Goal: Information Seeking & Learning: Learn about a topic

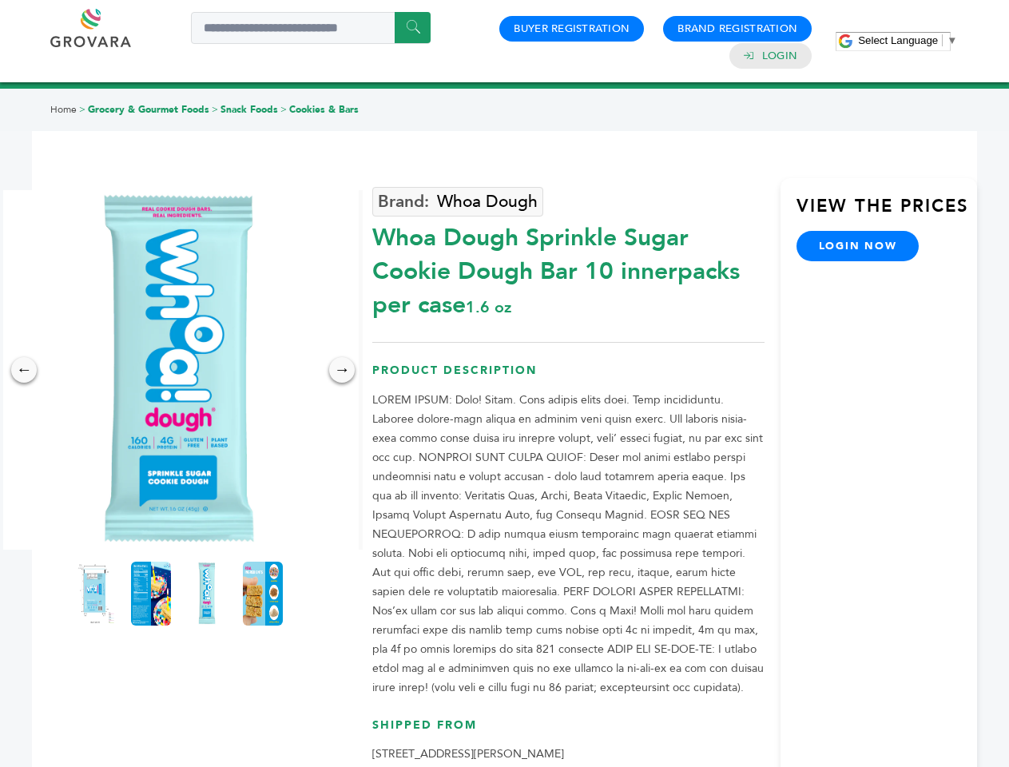
click at [907, 40] on span "Select Language" at bounding box center [898, 40] width 80 height 12
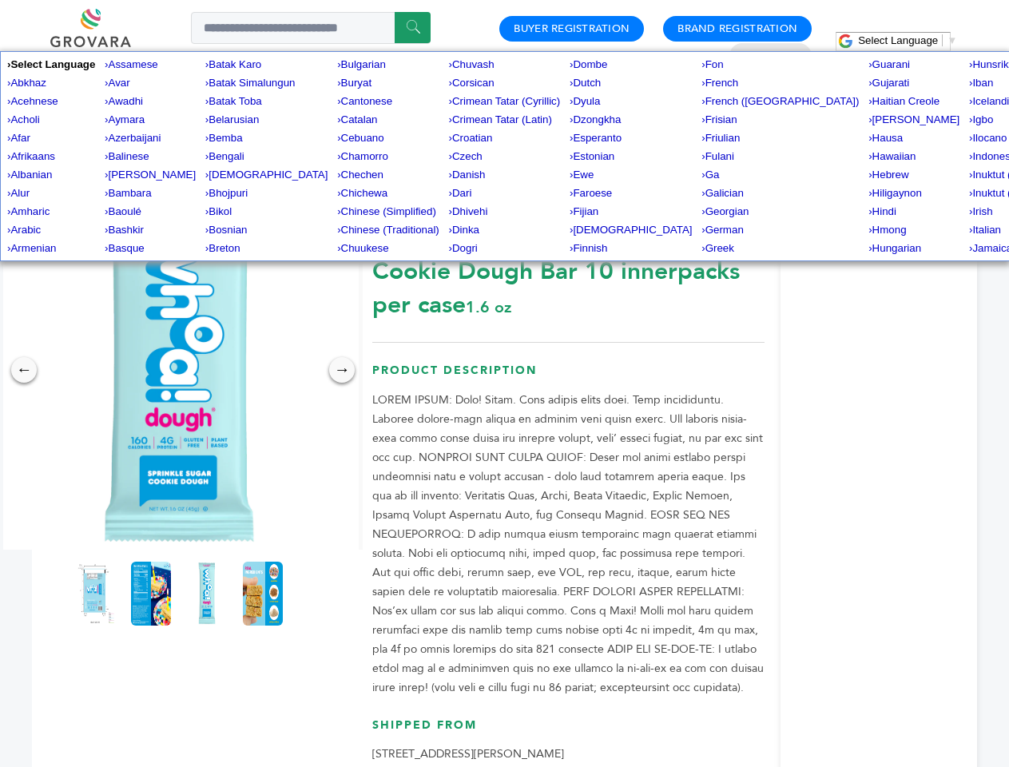
click at [179, 370] on img at bounding box center [178, 369] width 359 height 359
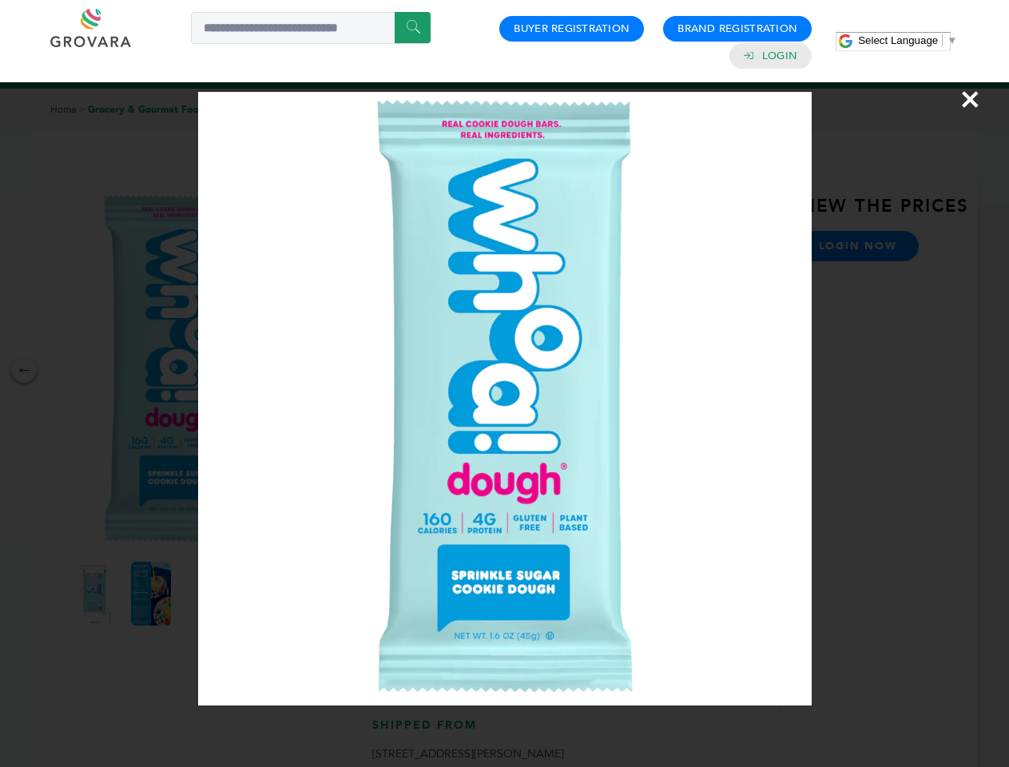
click at [24, 370] on div "×" at bounding box center [504, 383] width 1009 height 767
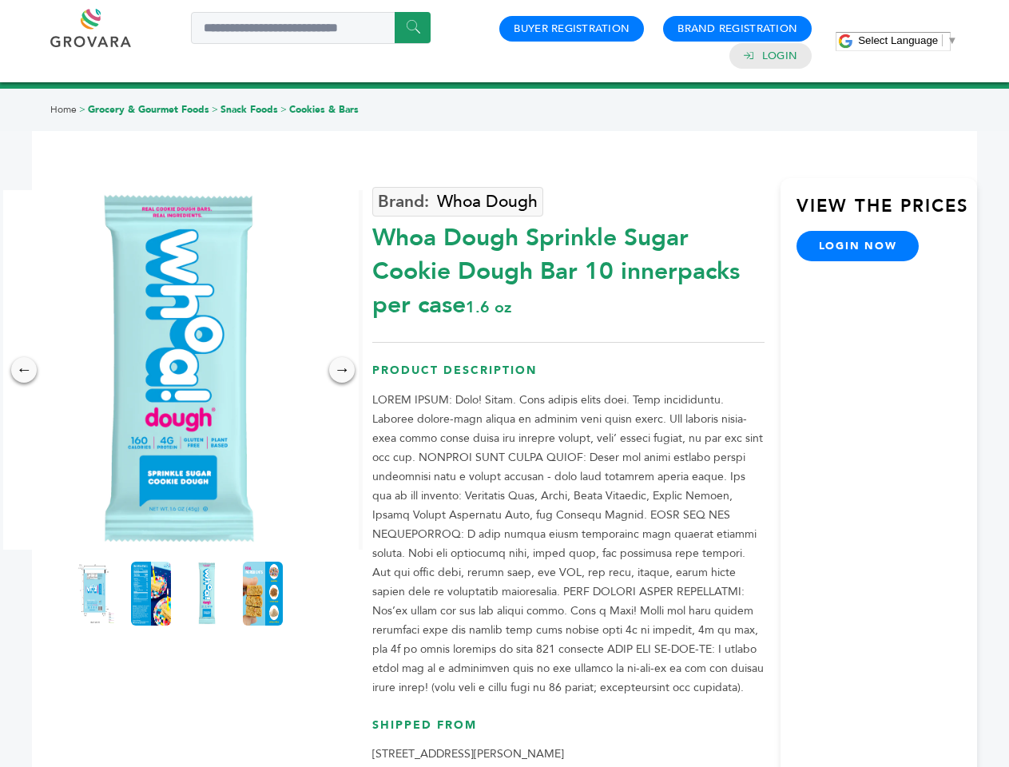
click at [342, 370] on div "→" at bounding box center [342, 370] width 26 height 26
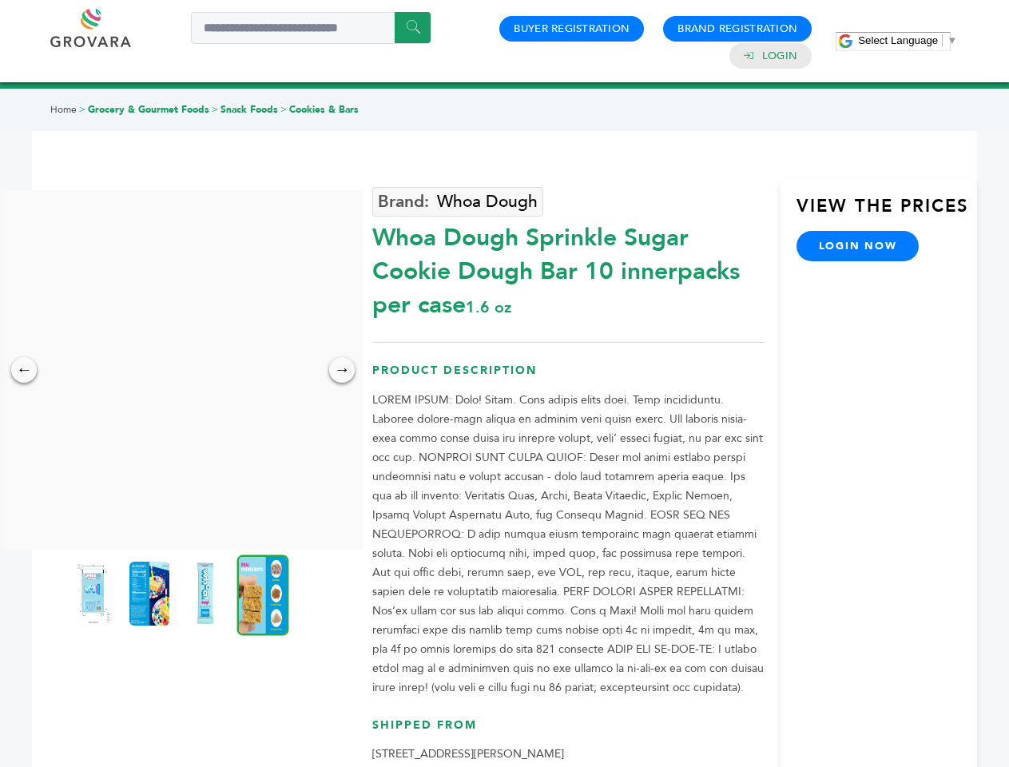
click at [95, 593] on img at bounding box center [93, 593] width 40 height 64
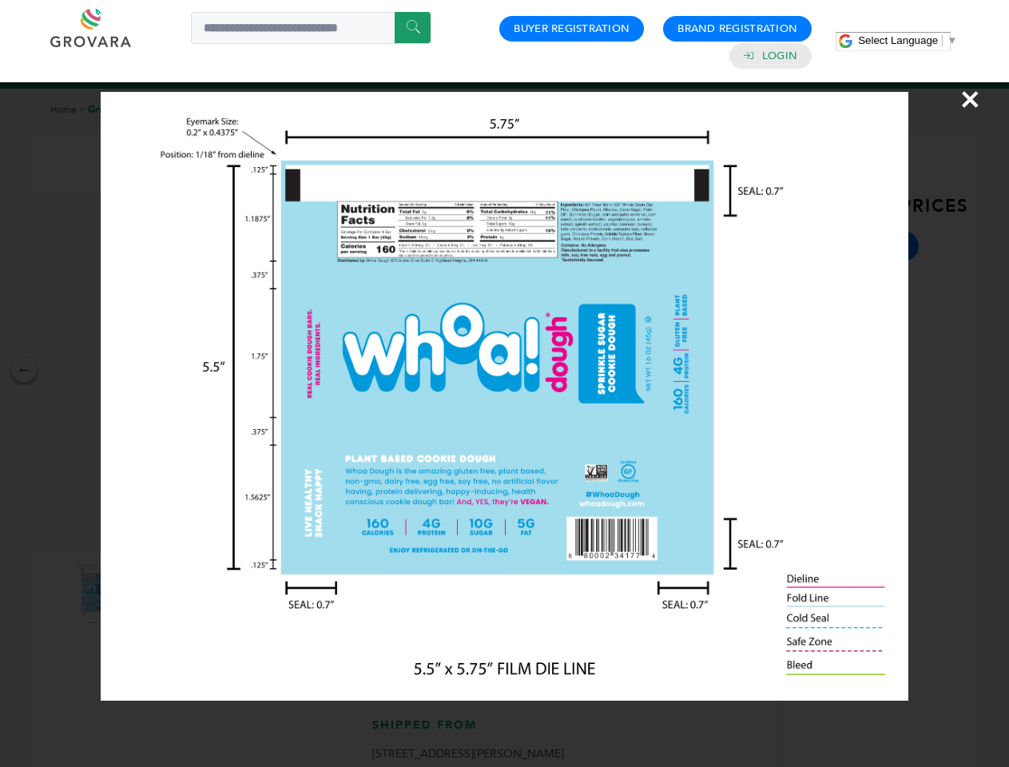
click at [151, 593] on div "×" at bounding box center [504, 383] width 1009 height 767
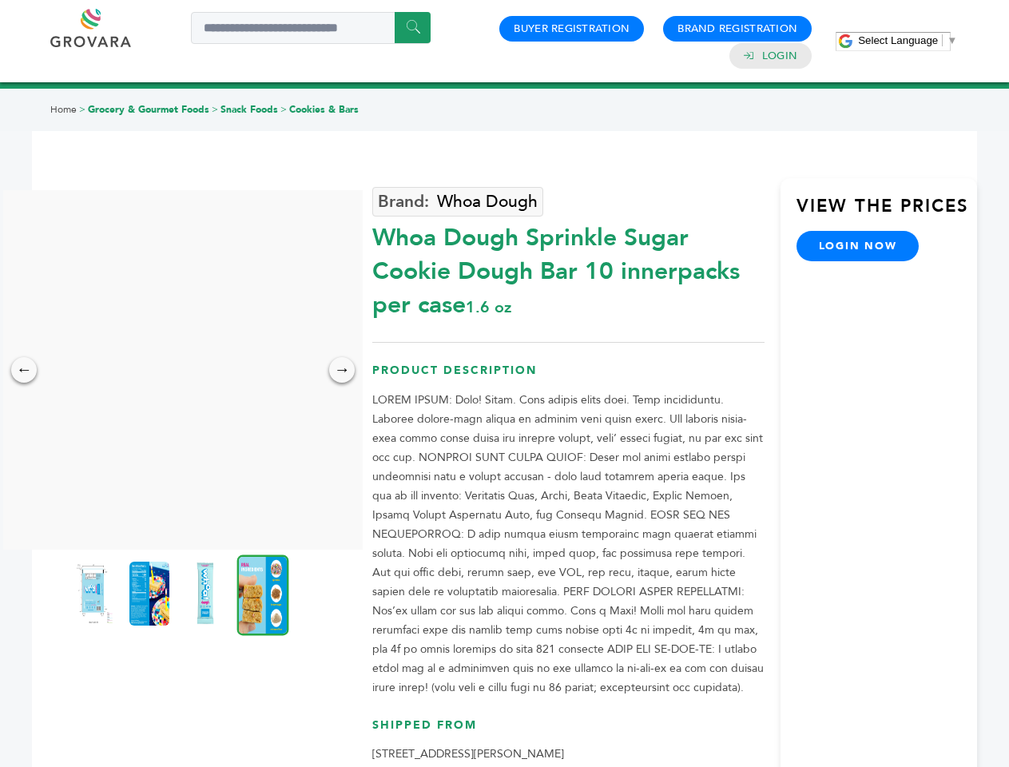
click at [207, 593] on img at bounding box center [205, 593] width 40 height 64
click at [0, 0] on div "×" at bounding box center [0, 0] width 0 height 0
